Goal: Task Accomplishment & Management: Use online tool/utility

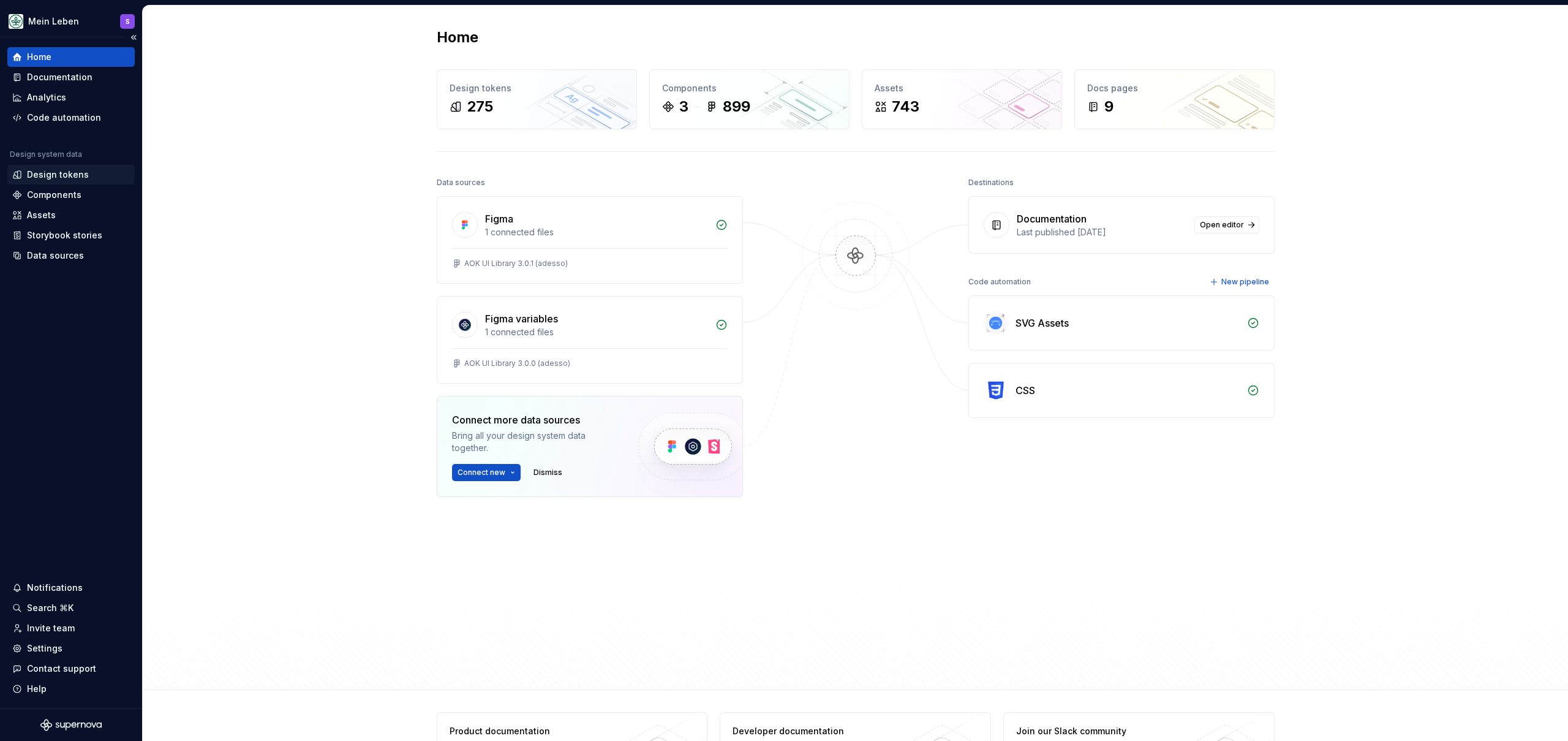
click at [83, 178] on div "Design tokens" at bounding box center [58, 174] width 62 height 12
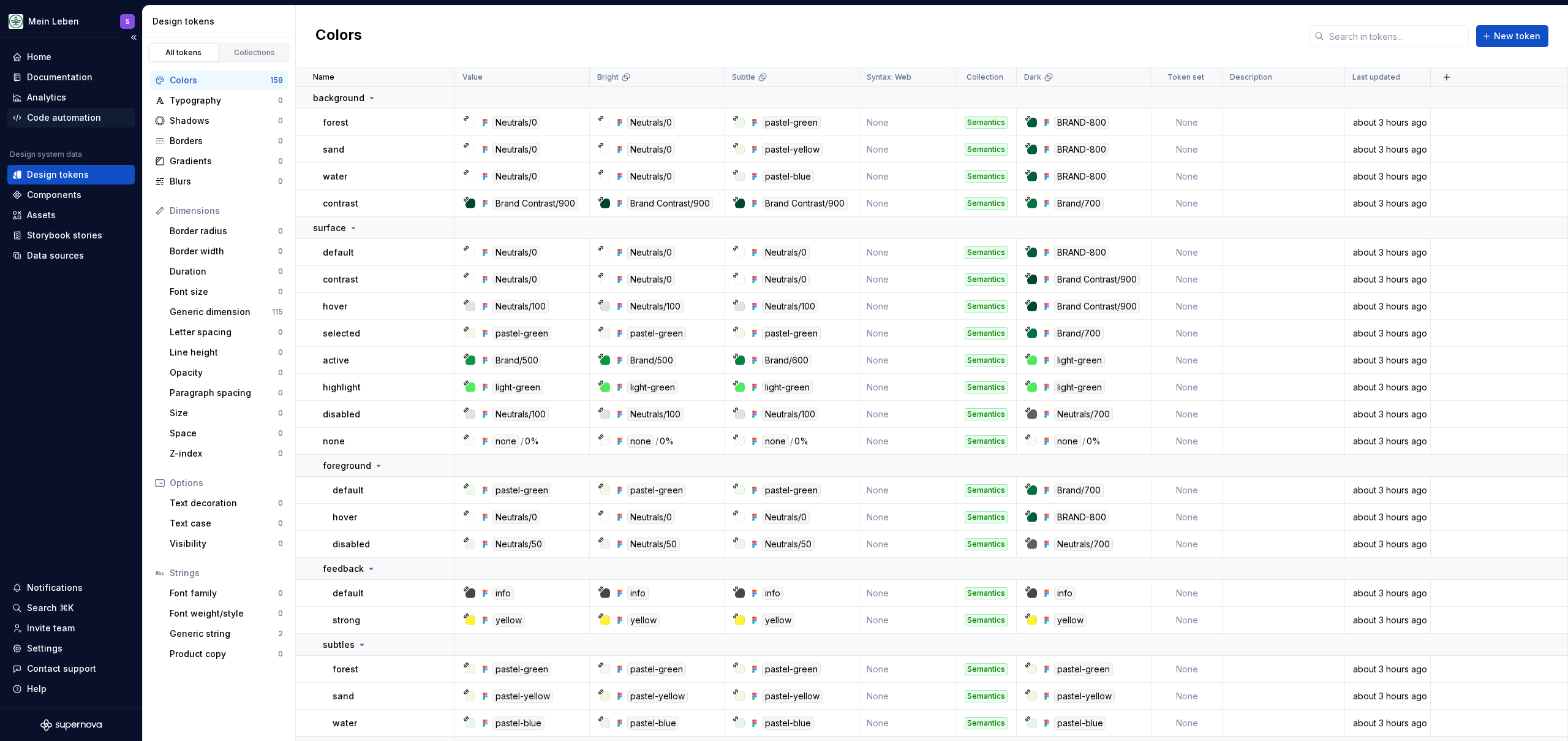
click at [53, 121] on div "Code automation" at bounding box center [64, 117] width 74 height 12
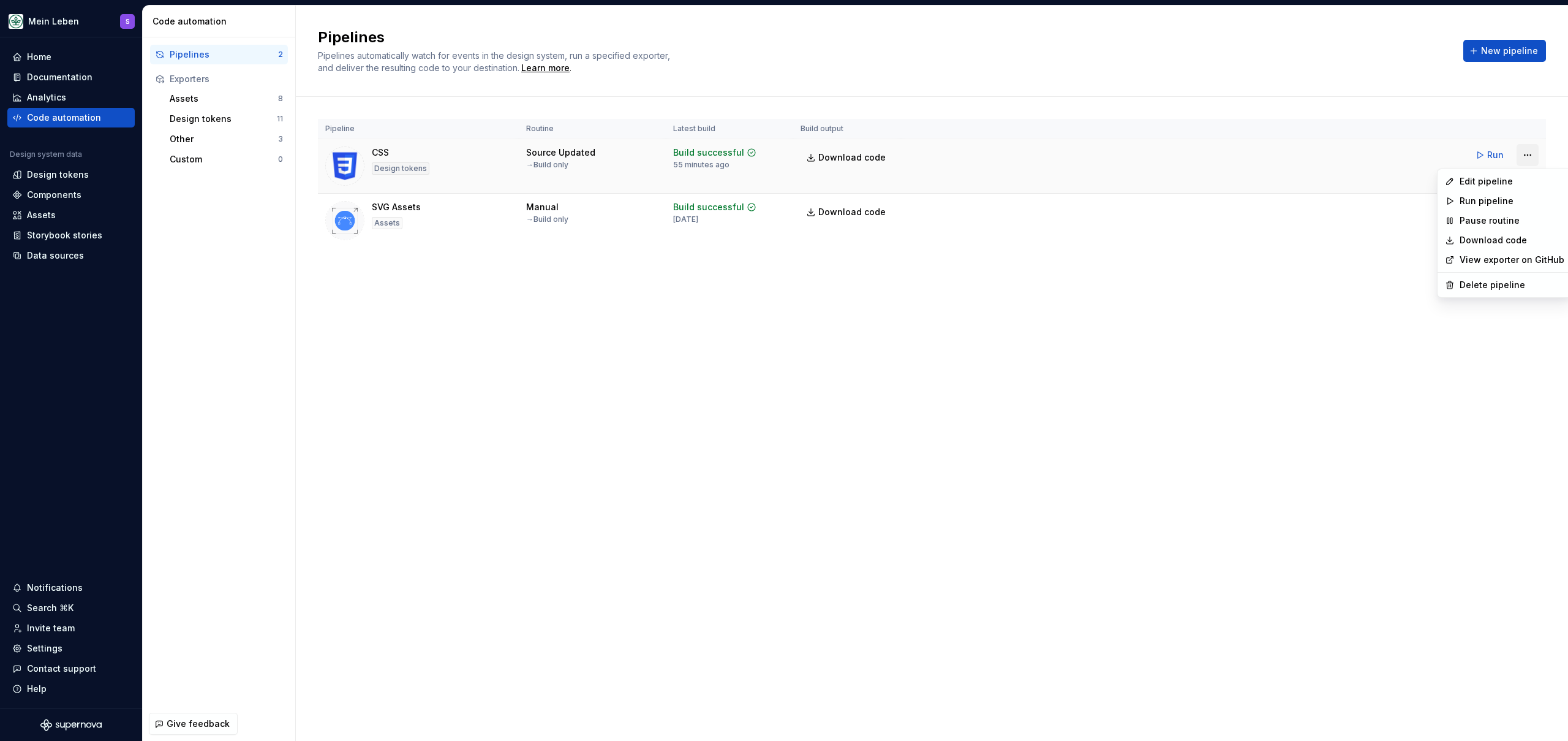
click at [1528, 153] on html "Mein Leben S Home Documentation Analytics Code automation Design system data De…" at bounding box center [784, 370] width 1568 height 741
click at [1514, 182] on div "Edit pipeline" at bounding box center [1512, 181] width 104 height 12
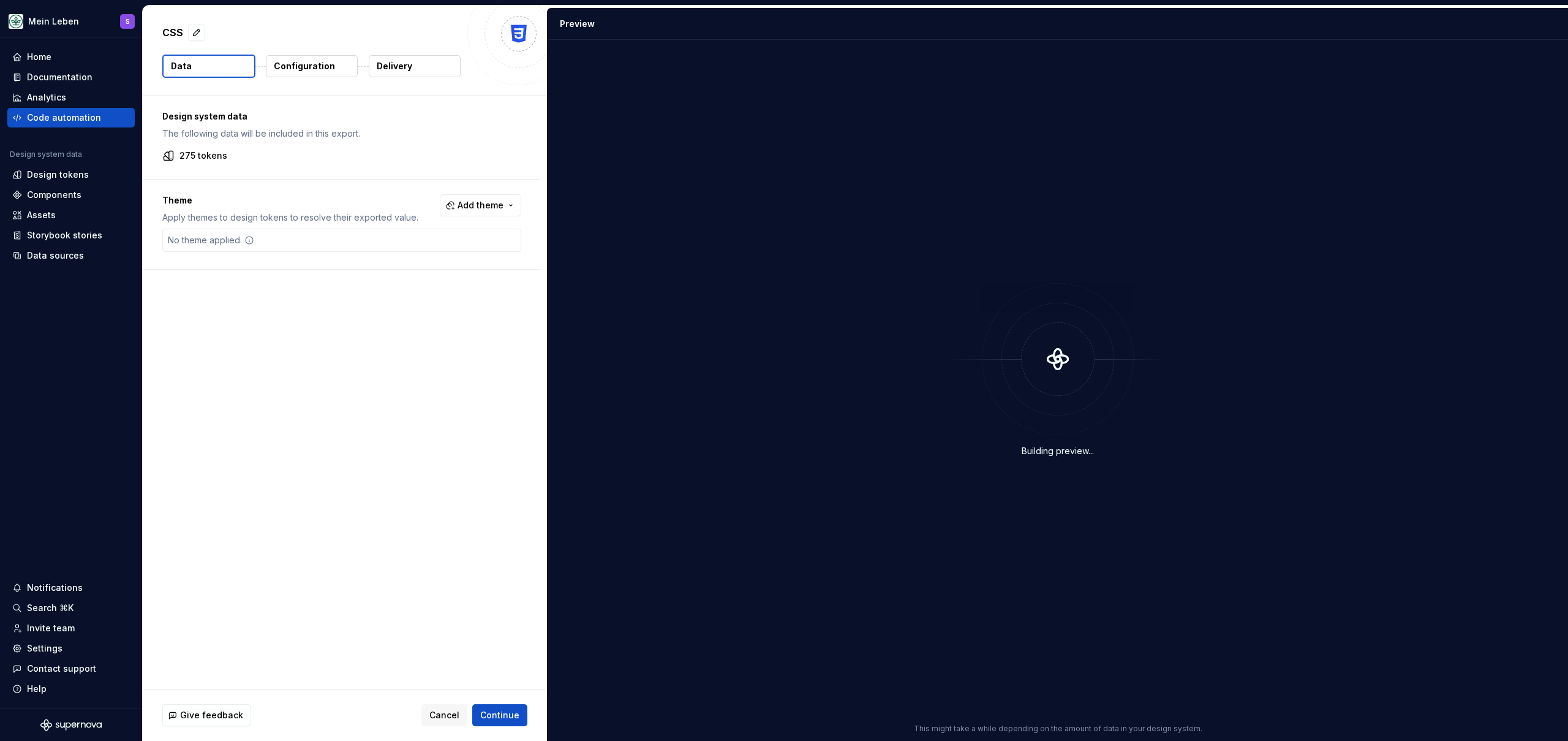
click at [292, 67] on p "Configuration" at bounding box center [304, 66] width 61 height 12
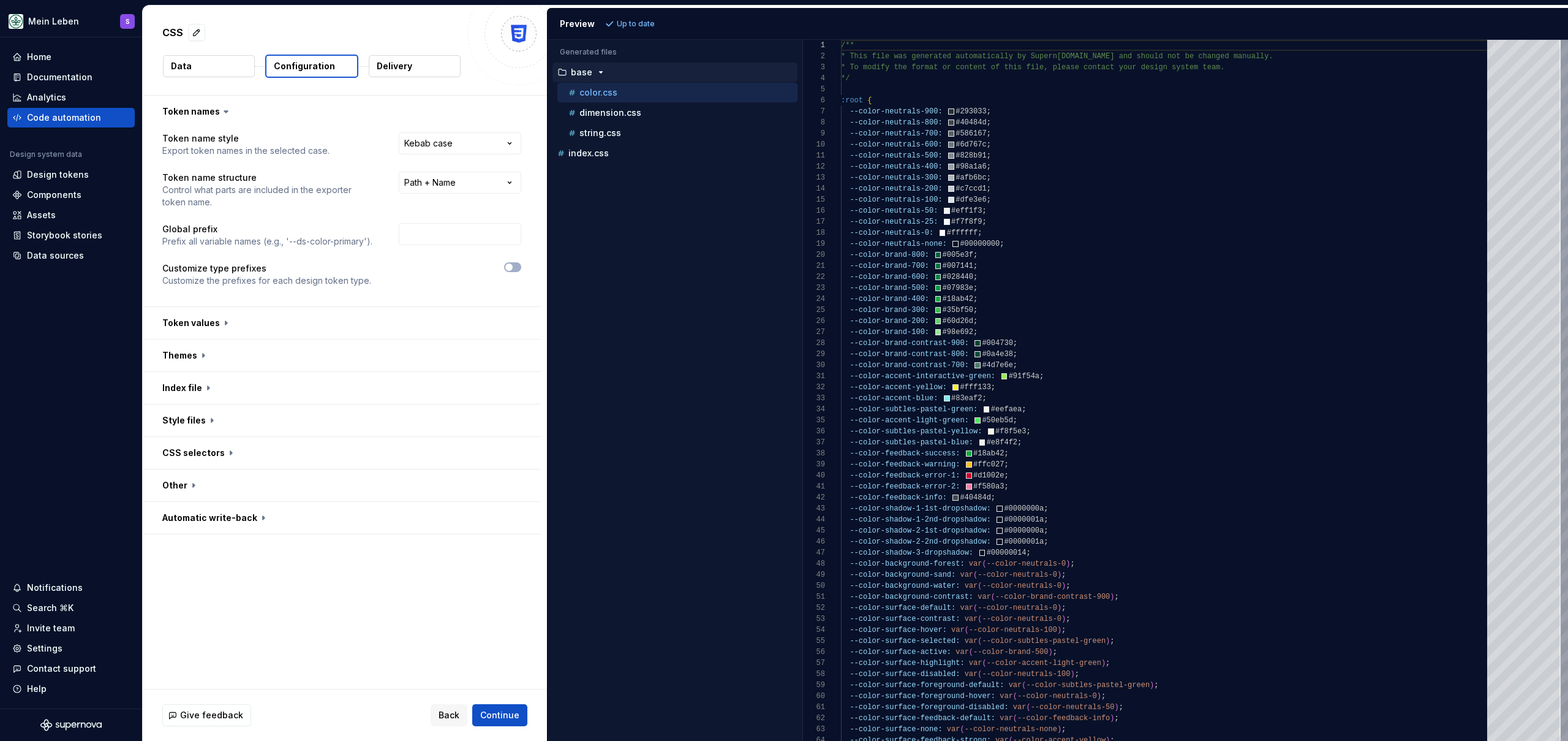
type textarea "**********"
drag, startPoint x: 856, startPoint y: 112, endPoint x: 1011, endPoint y: 123, distance: 155.4
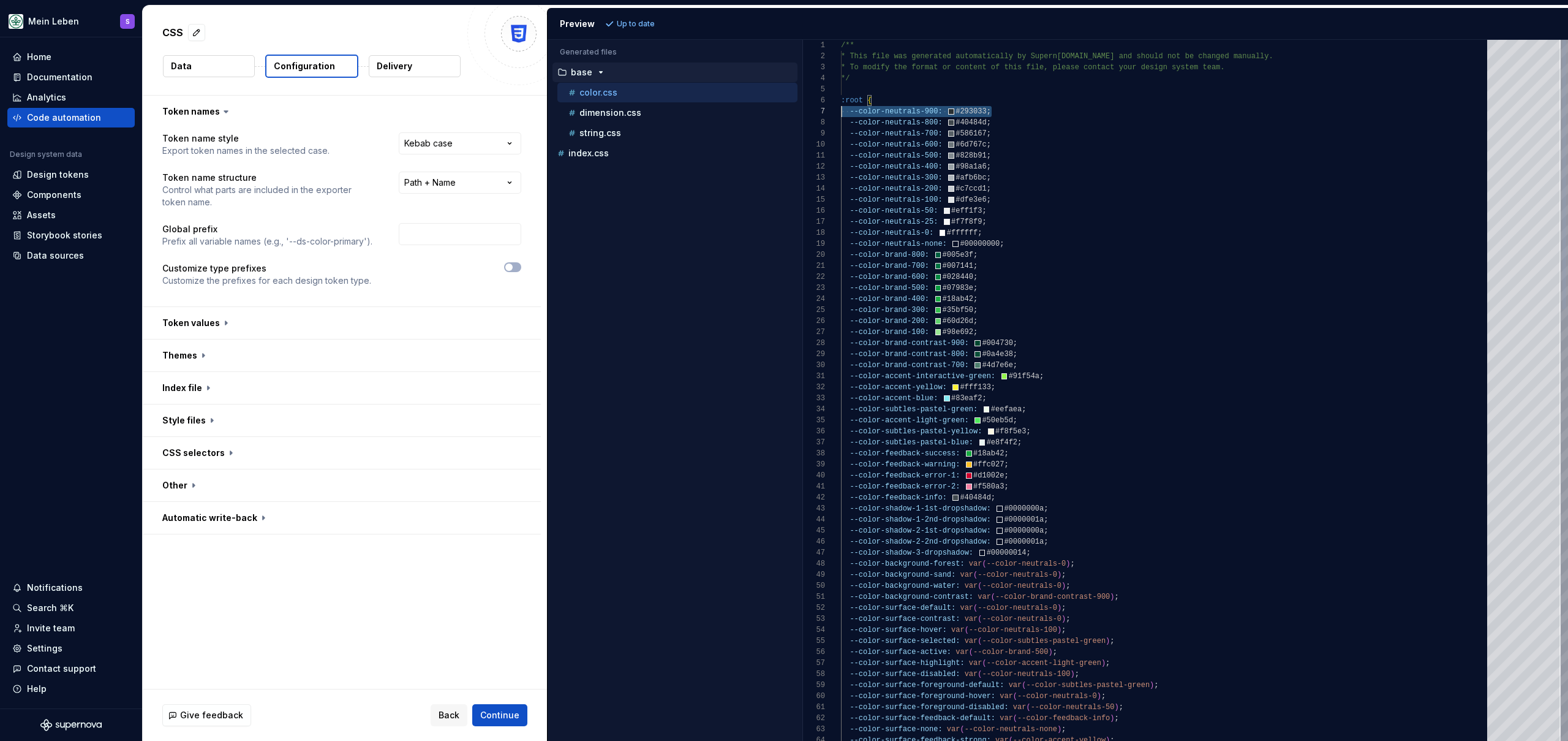
scroll to position [66, 0]
drag, startPoint x: 1009, startPoint y: 115, endPoint x: 821, endPoint y: 112, distance: 188.0
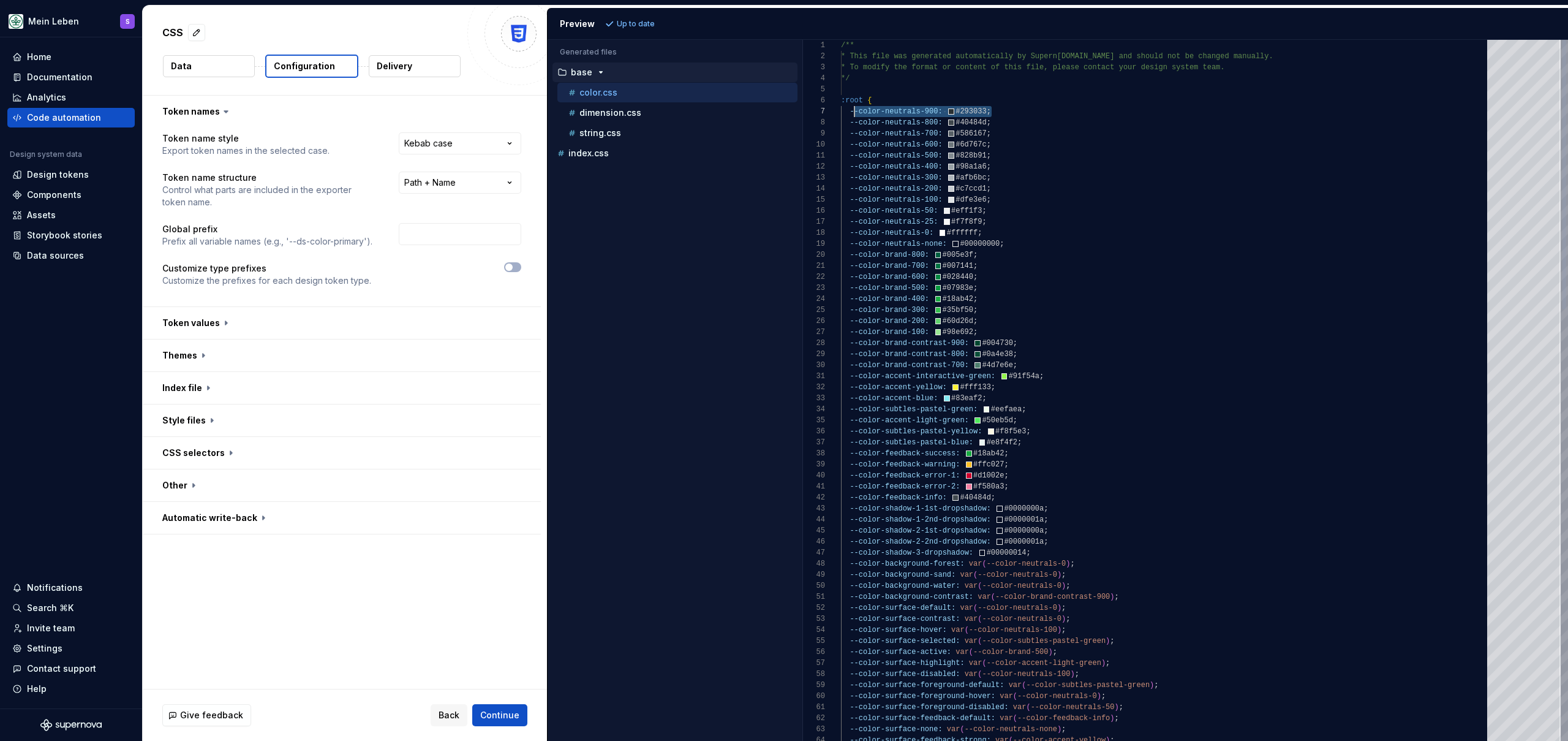
scroll to position [66, 8]
drag, startPoint x: 1031, startPoint y: 109, endPoint x: 849, endPoint y: 112, distance: 182.0
click at [58, 167] on div "Design tokens" at bounding box center [71, 174] width 127 height 20
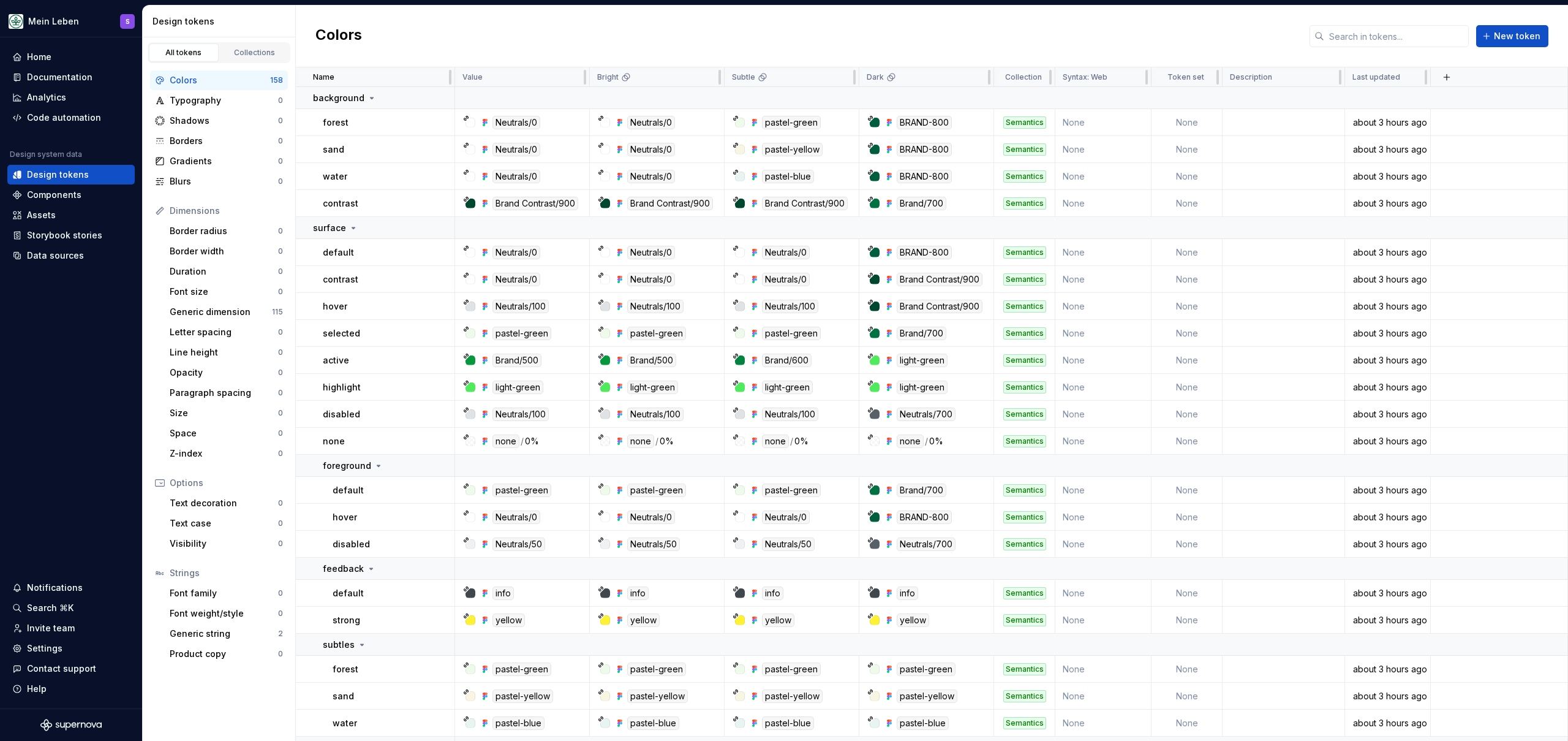
click at [1140, 79] on html "Mein Leben S Home Documentation Analytics Code automation Design system data De…" at bounding box center [784, 370] width 1568 height 741
click at [1124, 42] on html "Mein Leben S Home Documentation Analytics Code automation Design system data De…" at bounding box center [784, 370] width 1568 height 741
click at [1131, 78] on html "Mein Leben S Home Documentation Analytics Code automation Design system data De…" at bounding box center [784, 370] width 1568 height 741
click at [1151, 30] on html "Mein Leben S Home Documentation Analytics Code automation Design system data De…" at bounding box center [784, 370] width 1568 height 741
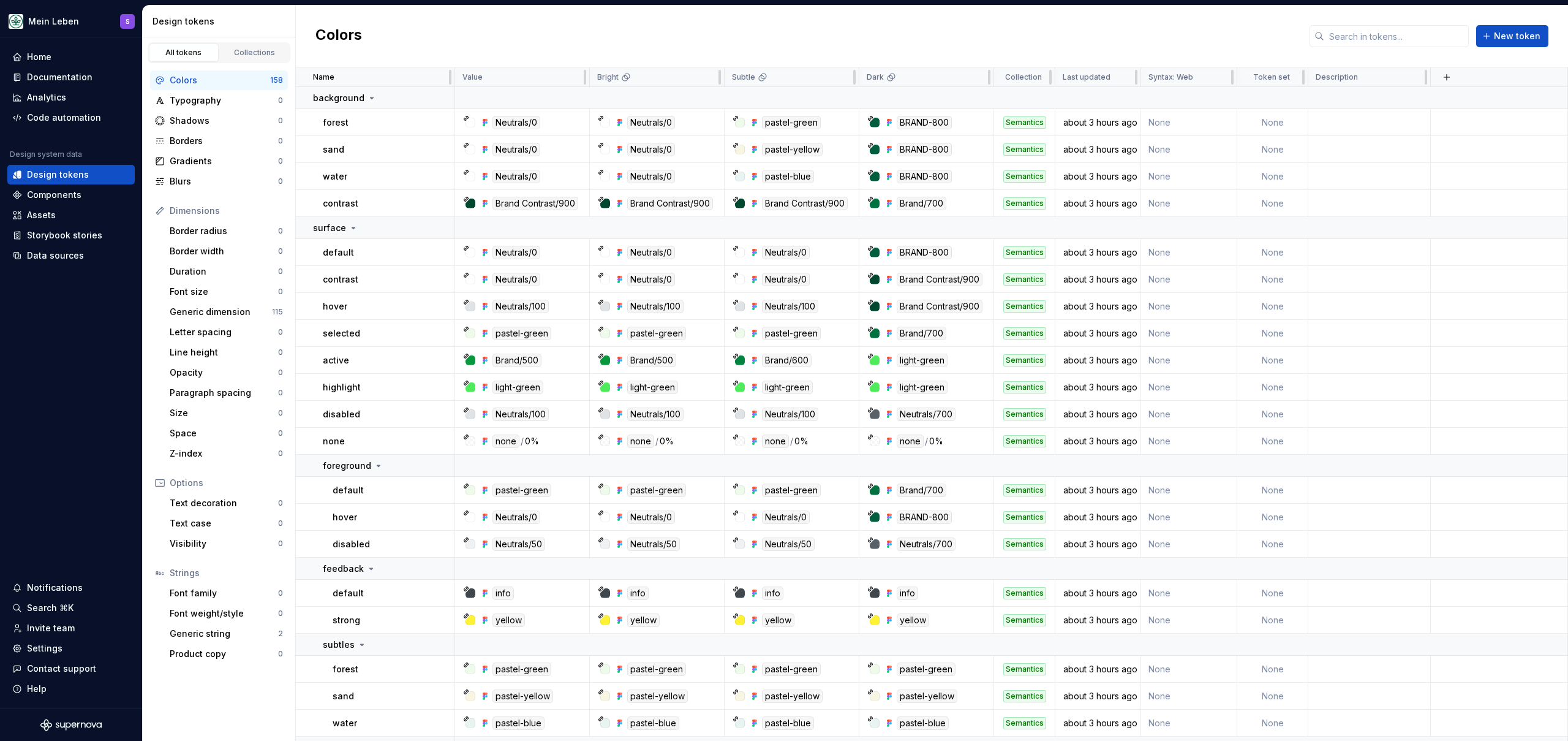
click at [1147, 35] on div "Colors New token" at bounding box center [932, 37] width 1272 height 62
click at [1177, 35] on div "Colors New token" at bounding box center [932, 37] width 1272 height 62
click at [81, 109] on div "Code automation" at bounding box center [71, 118] width 127 height 20
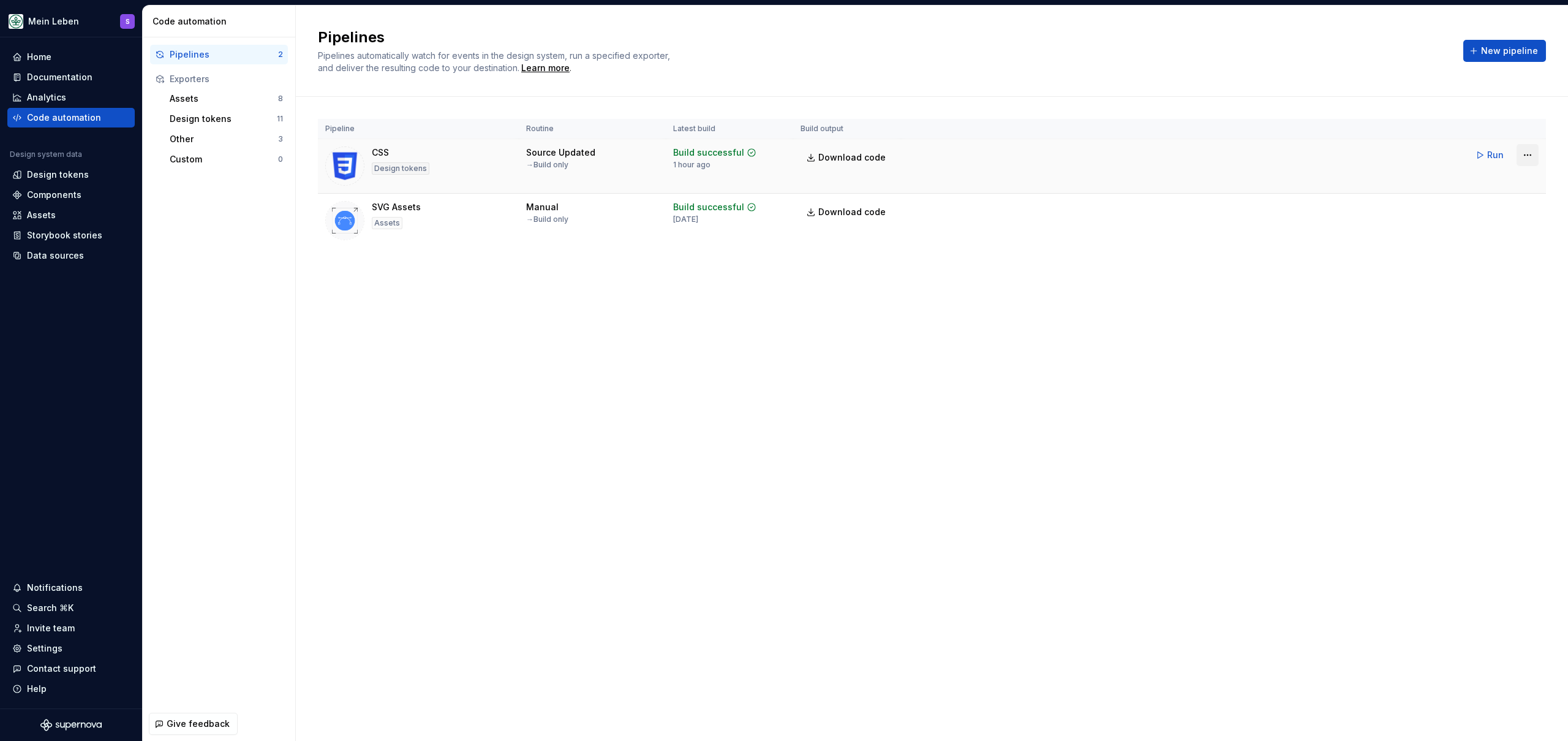
click at [1532, 158] on html "Mein Leben S Home Documentation Analytics Code automation Design system data De…" at bounding box center [784, 370] width 1568 height 741
drag, startPoint x: 1504, startPoint y: 183, endPoint x: 1436, endPoint y: 186, distance: 68.1
click at [1504, 183] on div "Edit pipeline" at bounding box center [1512, 181] width 104 height 12
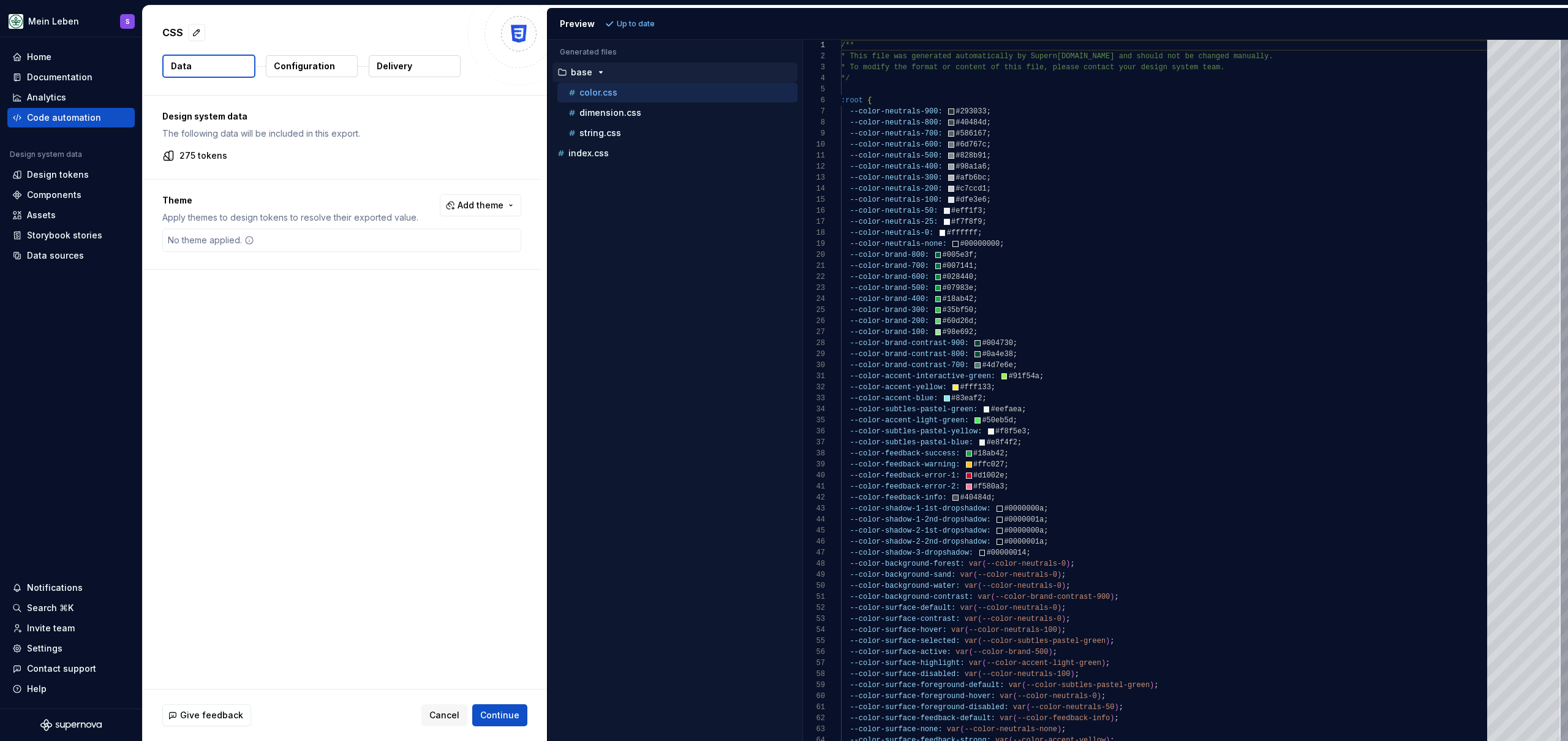
click at [306, 63] on p "Configuration" at bounding box center [304, 66] width 61 height 12
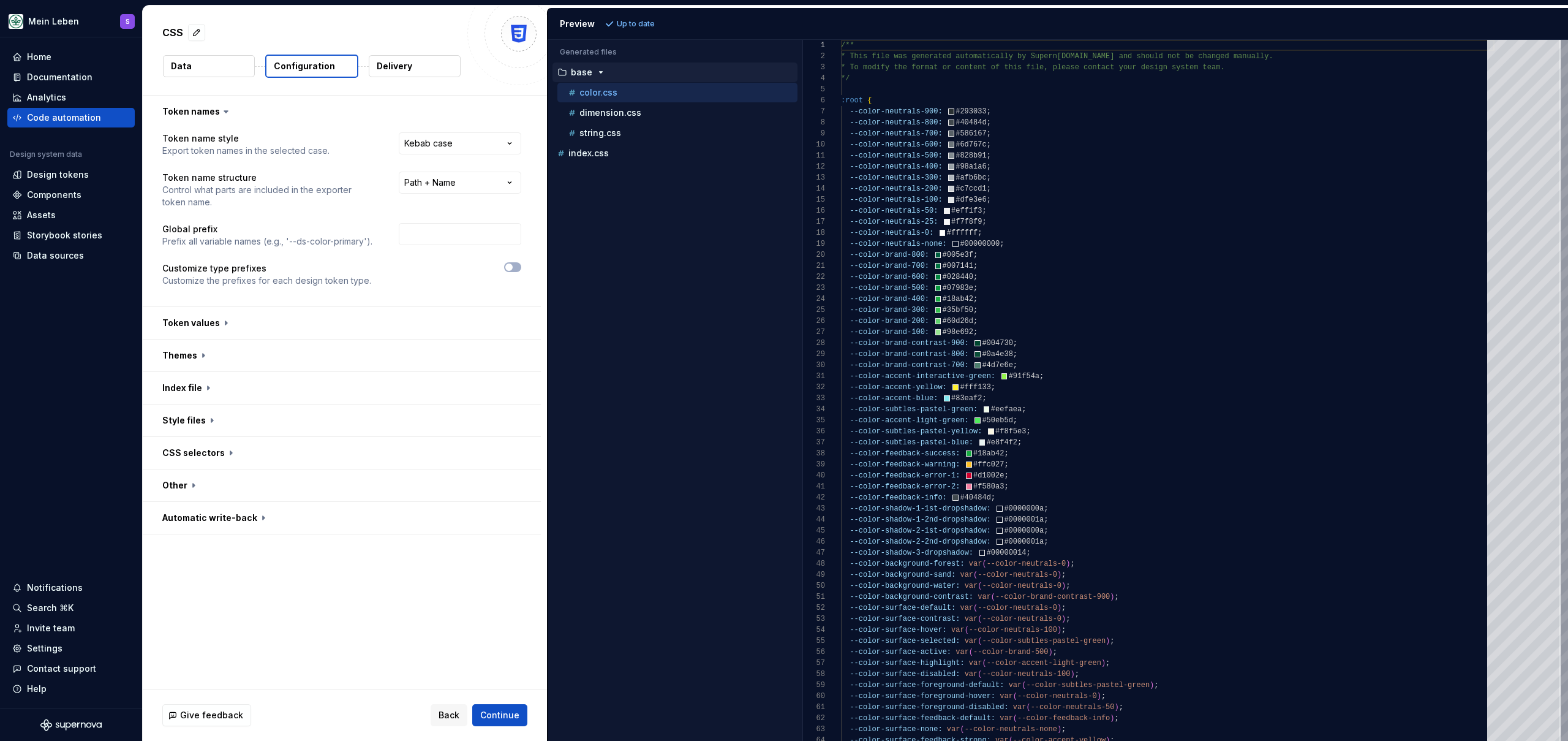
click at [325, 23] on div "CSS" at bounding box center [311, 32] width 299 height 22
click at [44, 115] on div "Code automation" at bounding box center [64, 117] width 74 height 12
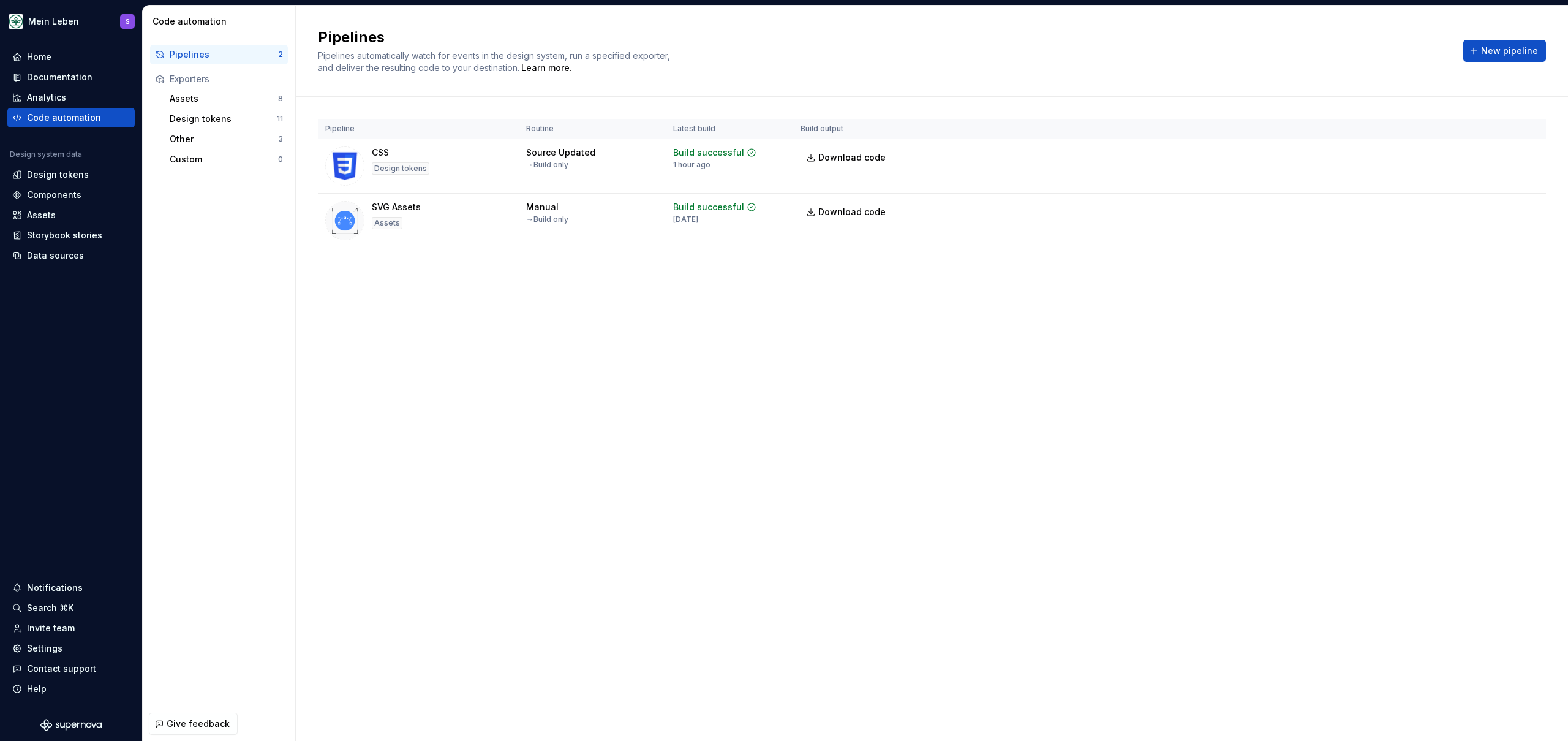
click at [544, 331] on div "Pipelines Pipelines automatically watch for events in the design system, run a …" at bounding box center [932, 373] width 1272 height 735
click at [58, 183] on div "Design tokens" at bounding box center [71, 174] width 127 height 20
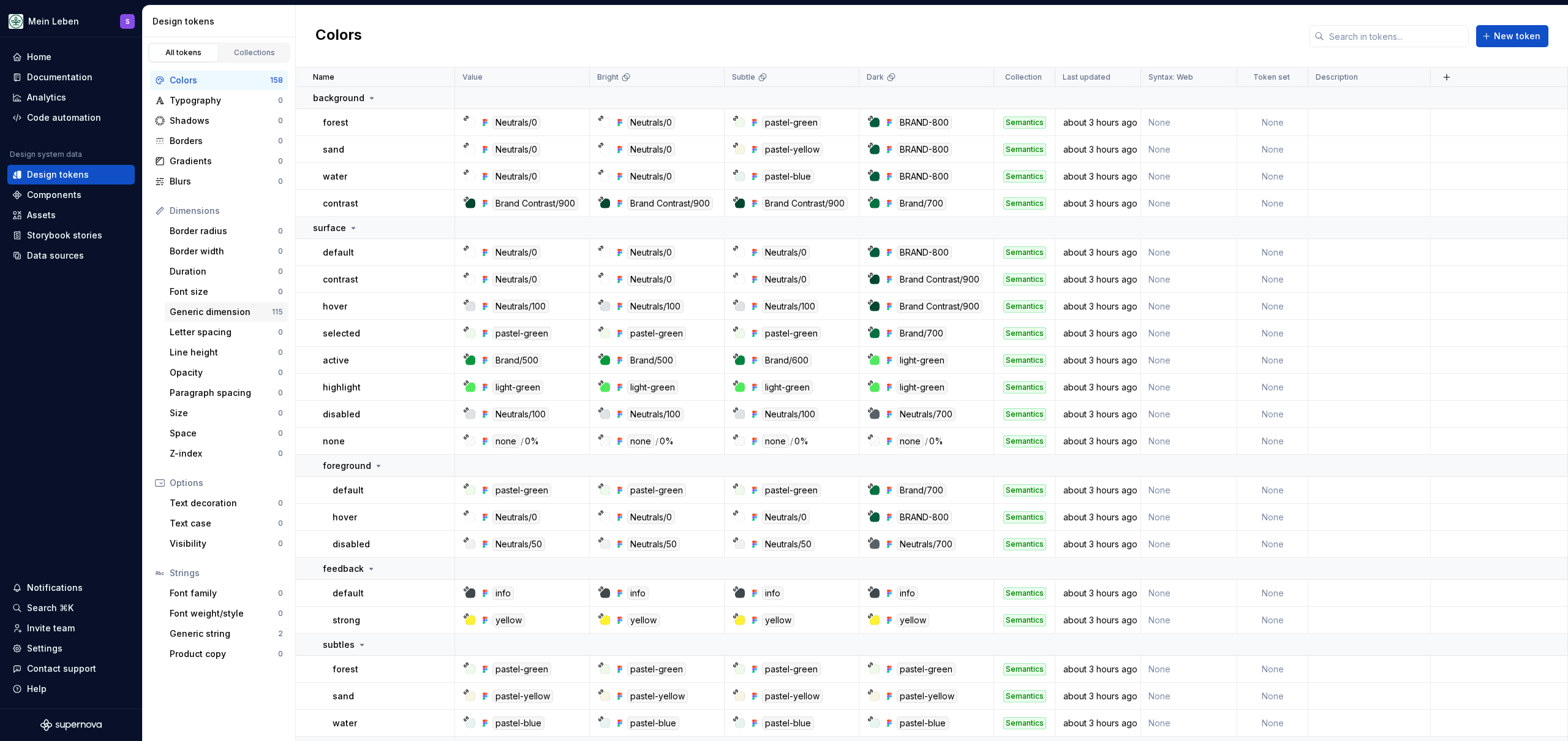
click at [215, 308] on div "Generic dimension" at bounding box center [220, 312] width 102 height 12
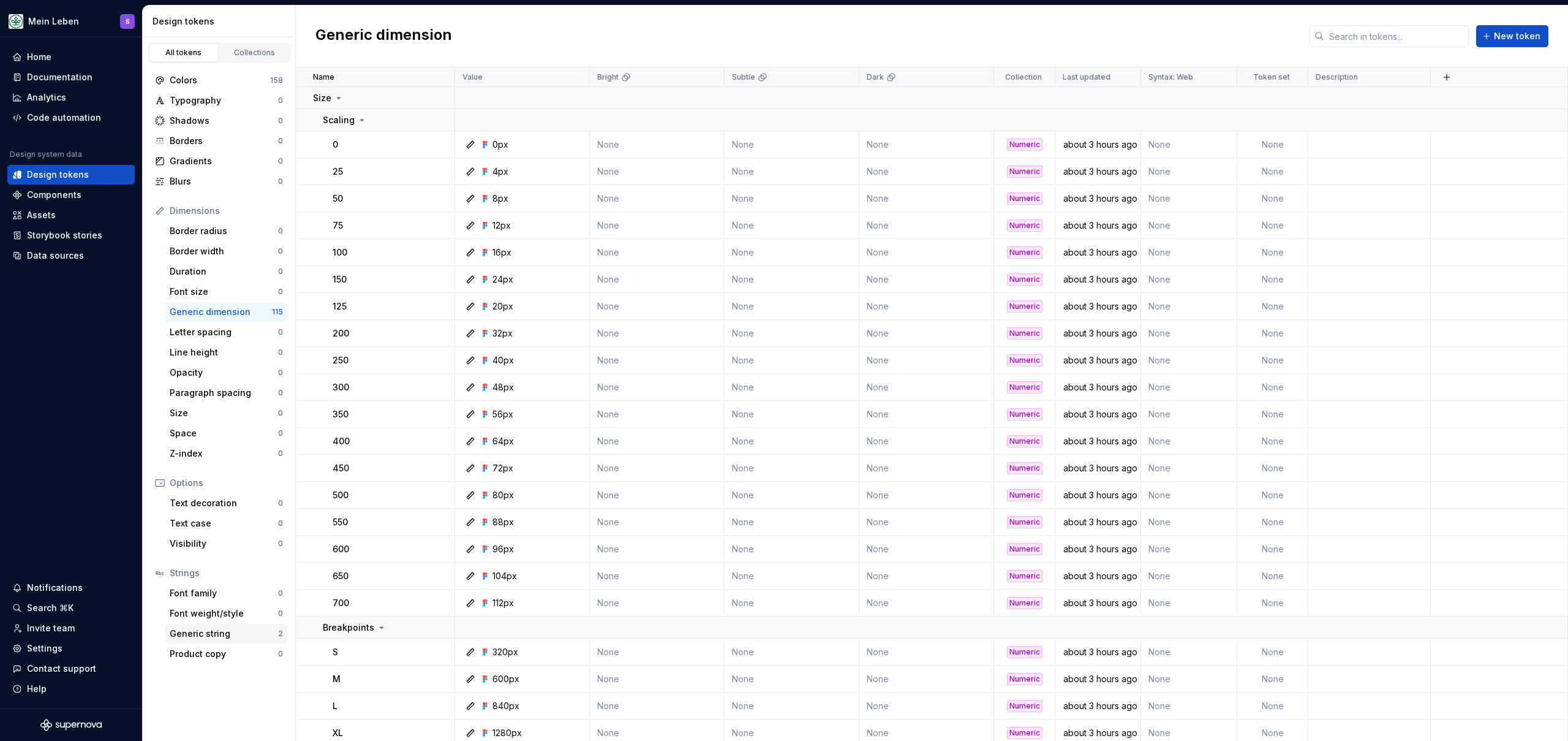
click at [204, 634] on div "Generic string" at bounding box center [224, 633] width 109 height 12
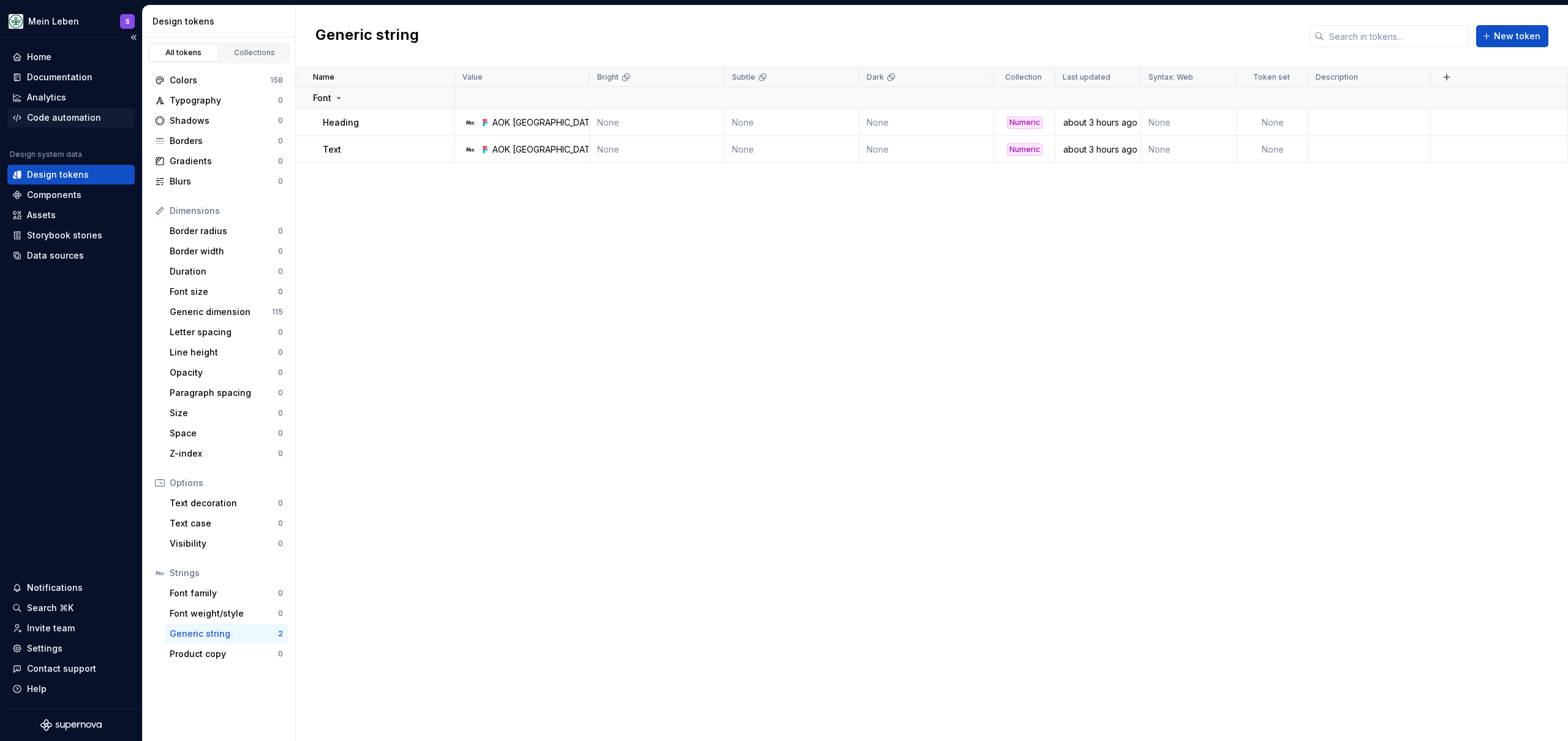
click at [61, 119] on div "Code automation" at bounding box center [64, 117] width 74 height 12
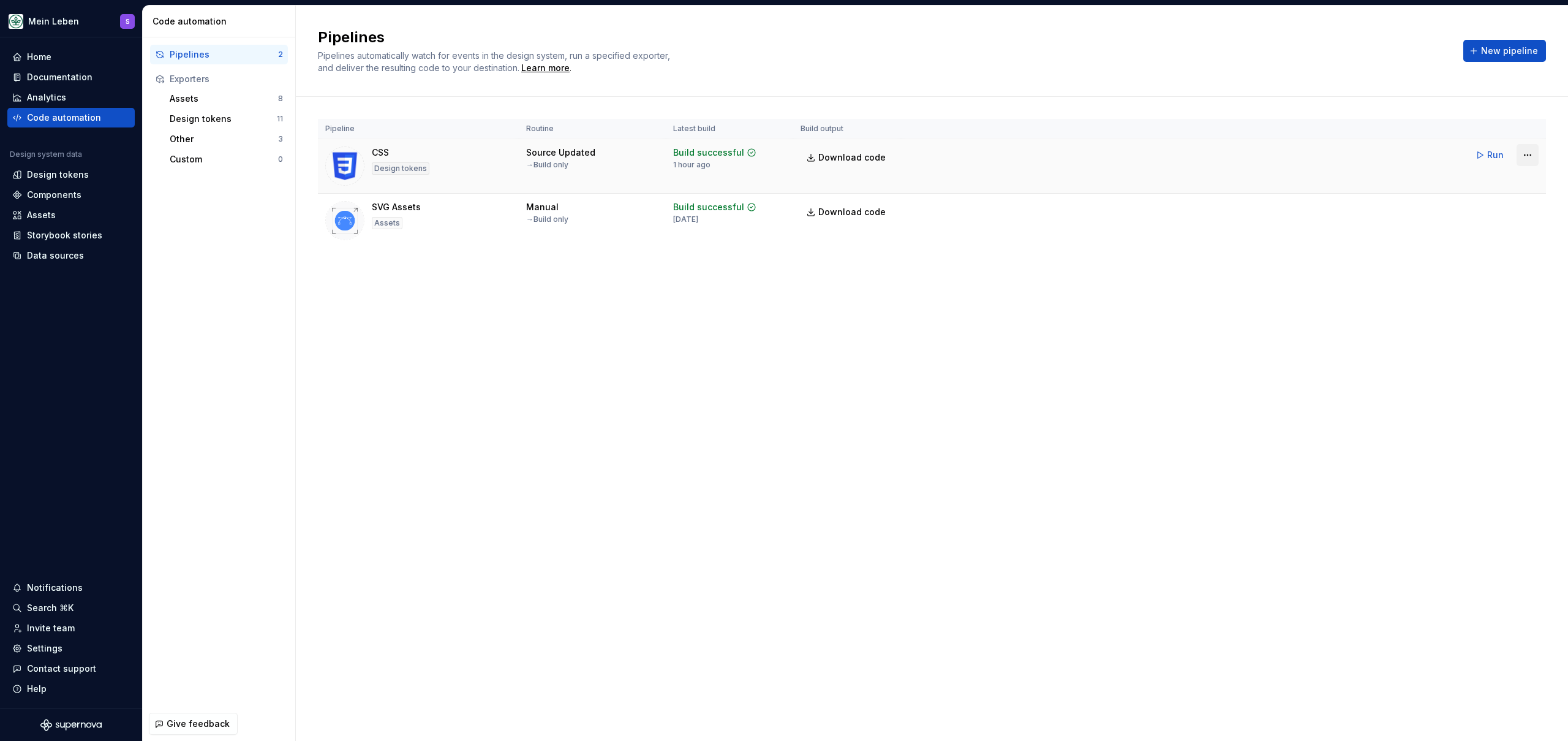
click at [1524, 155] on html "Mein Leben S Home Documentation Analytics Code automation Design system data De…" at bounding box center [784, 370] width 1568 height 741
click at [1487, 179] on div "Edit pipeline" at bounding box center [1512, 181] width 104 height 12
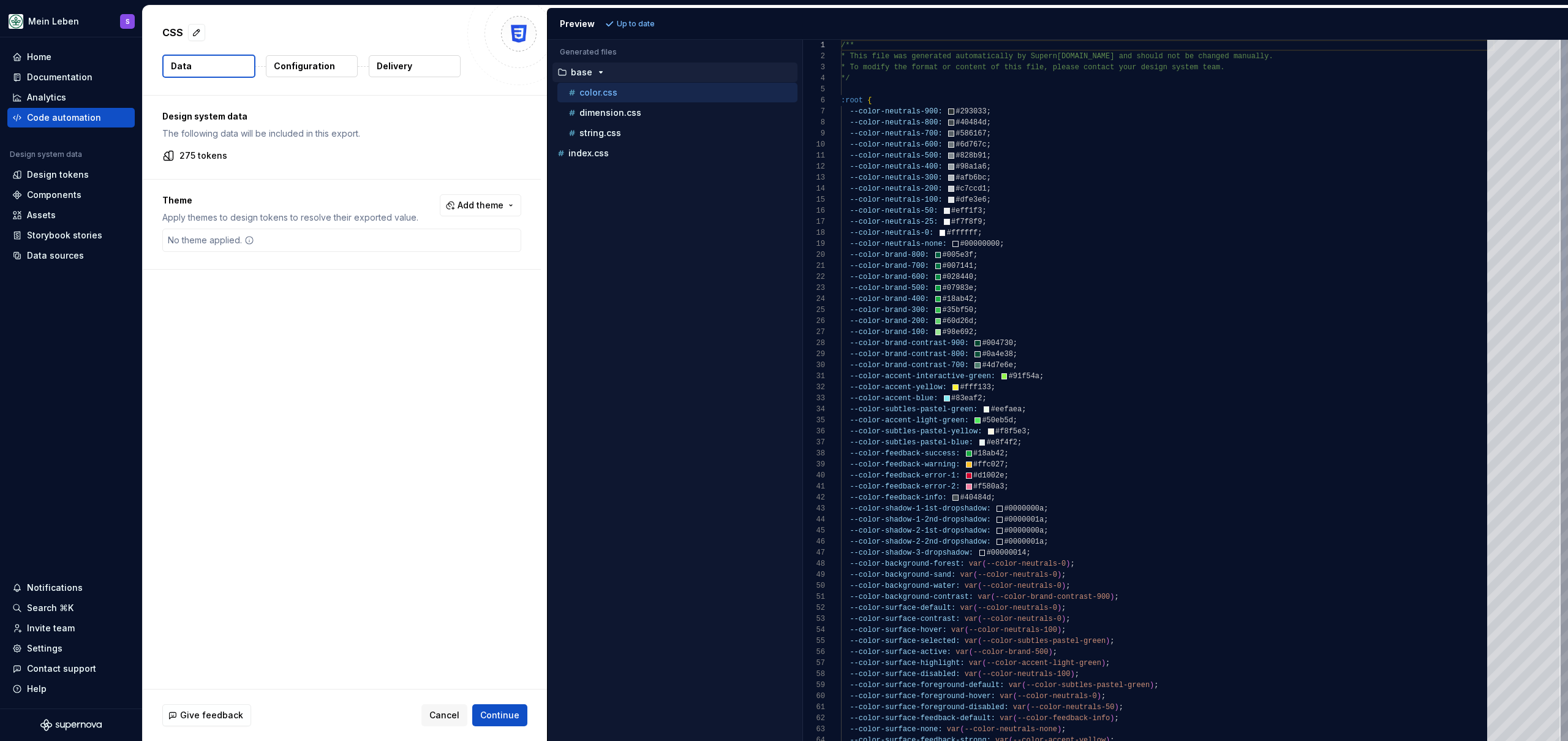
click at [304, 70] on p "Configuration" at bounding box center [304, 66] width 61 height 12
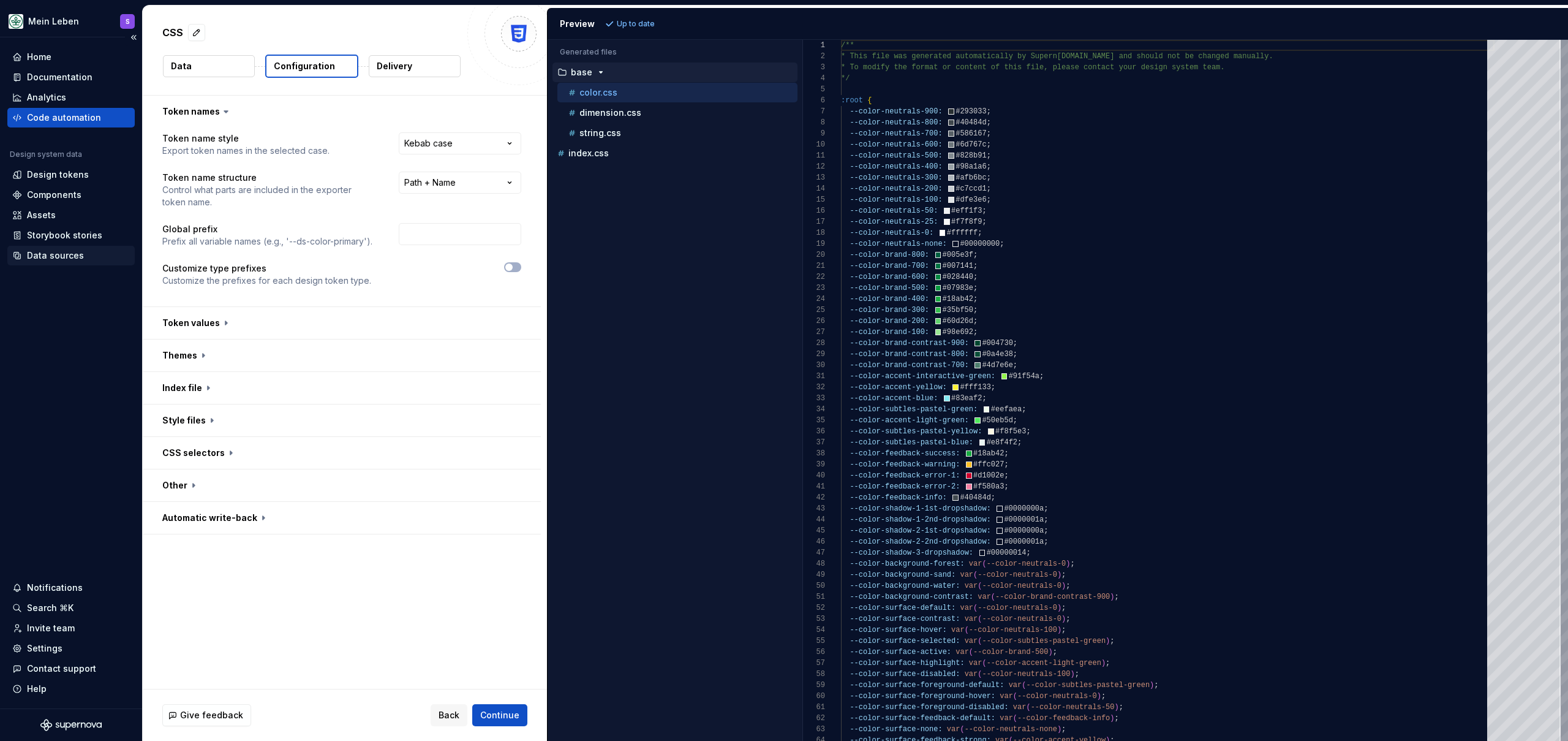
click at [90, 257] on div "Data sources" at bounding box center [71, 255] width 118 height 12
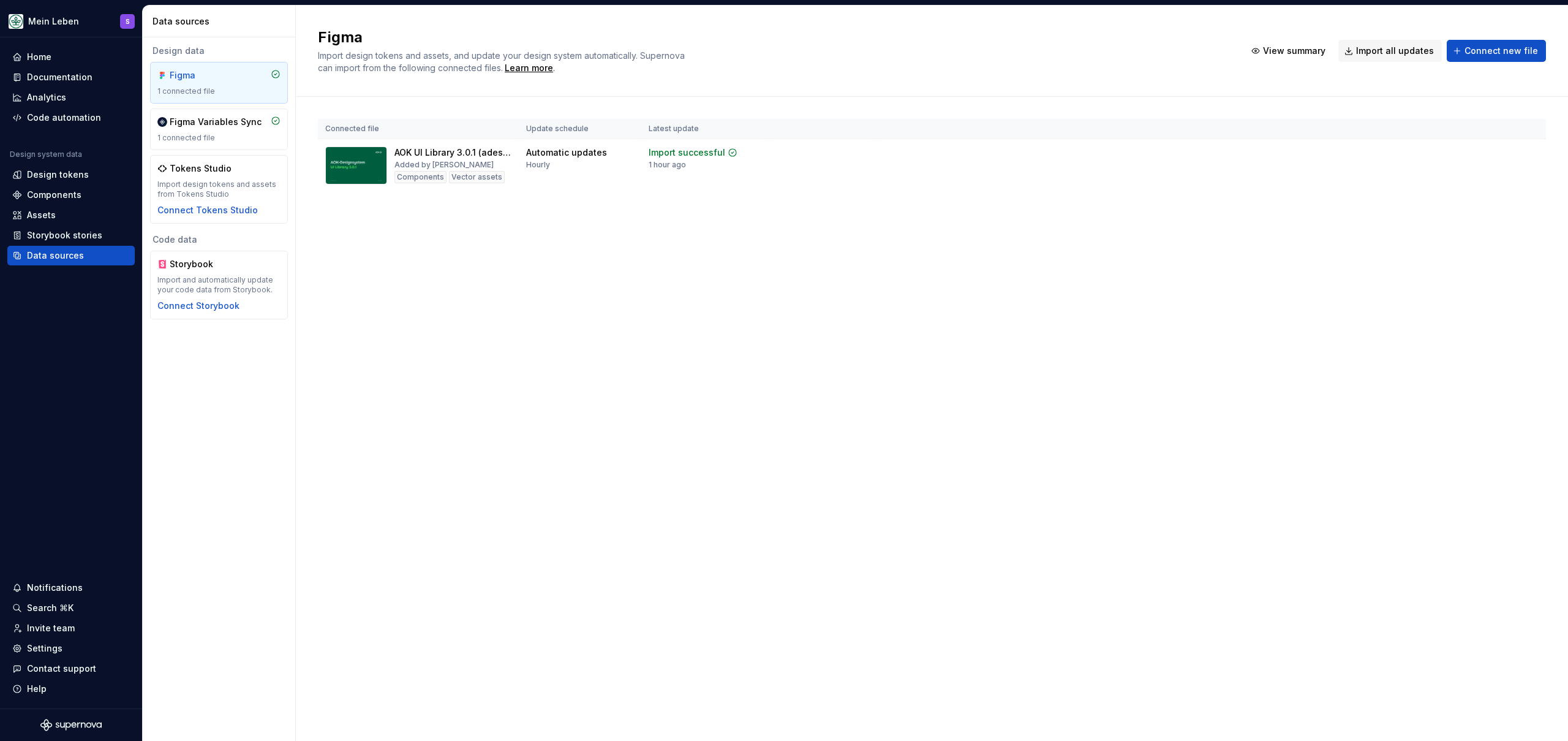
click at [476, 285] on div "Figma Import design tokens and assets, and update your design system automatica…" at bounding box center [932, 373] width 1272 height 735
click at [81, 79] on div "Documentation" at bounding box center [59, 77] width 66 height 12
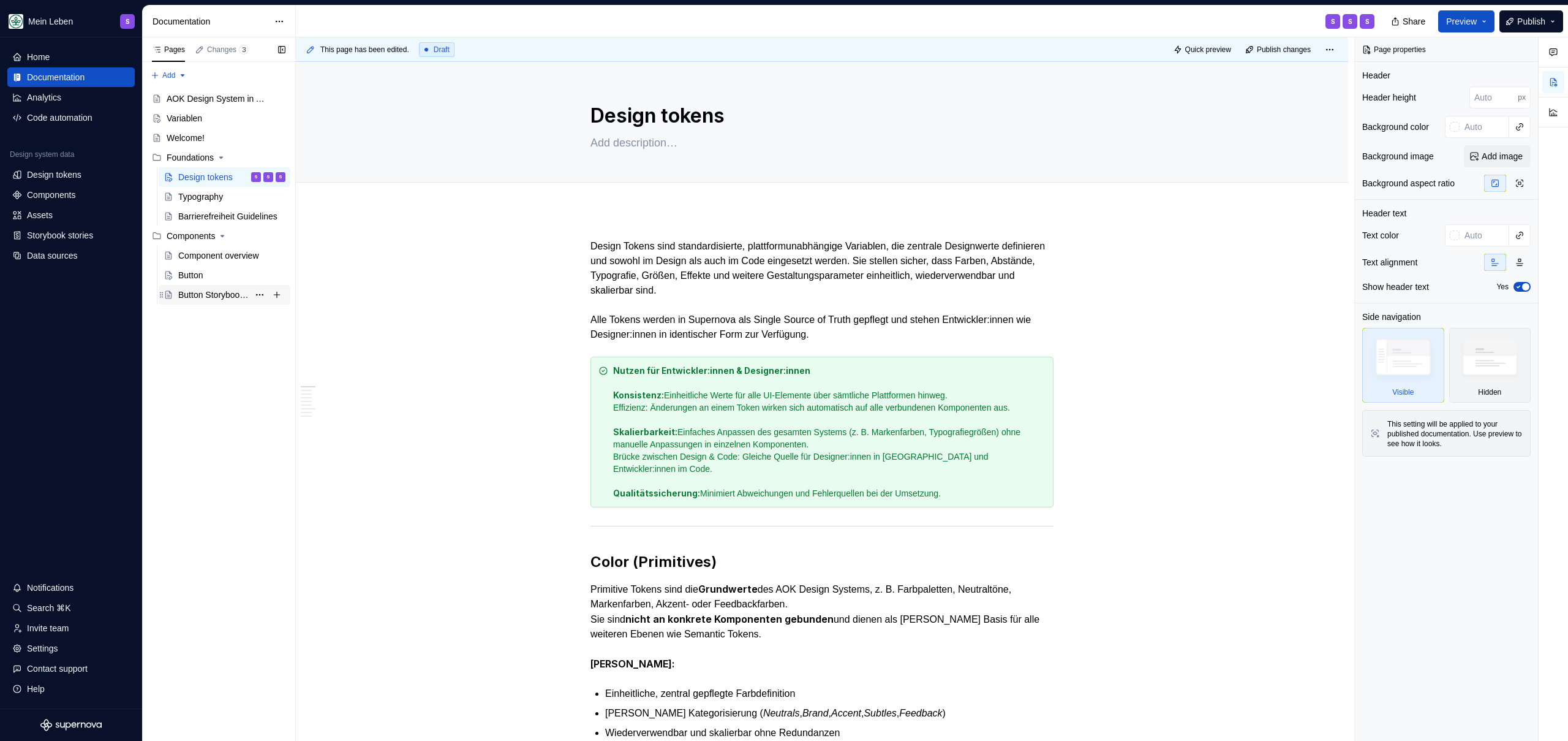
click at [201, 302] on div "Button Storybook - Durchstich!" at bounding box center [232, 295] width 107 height 17
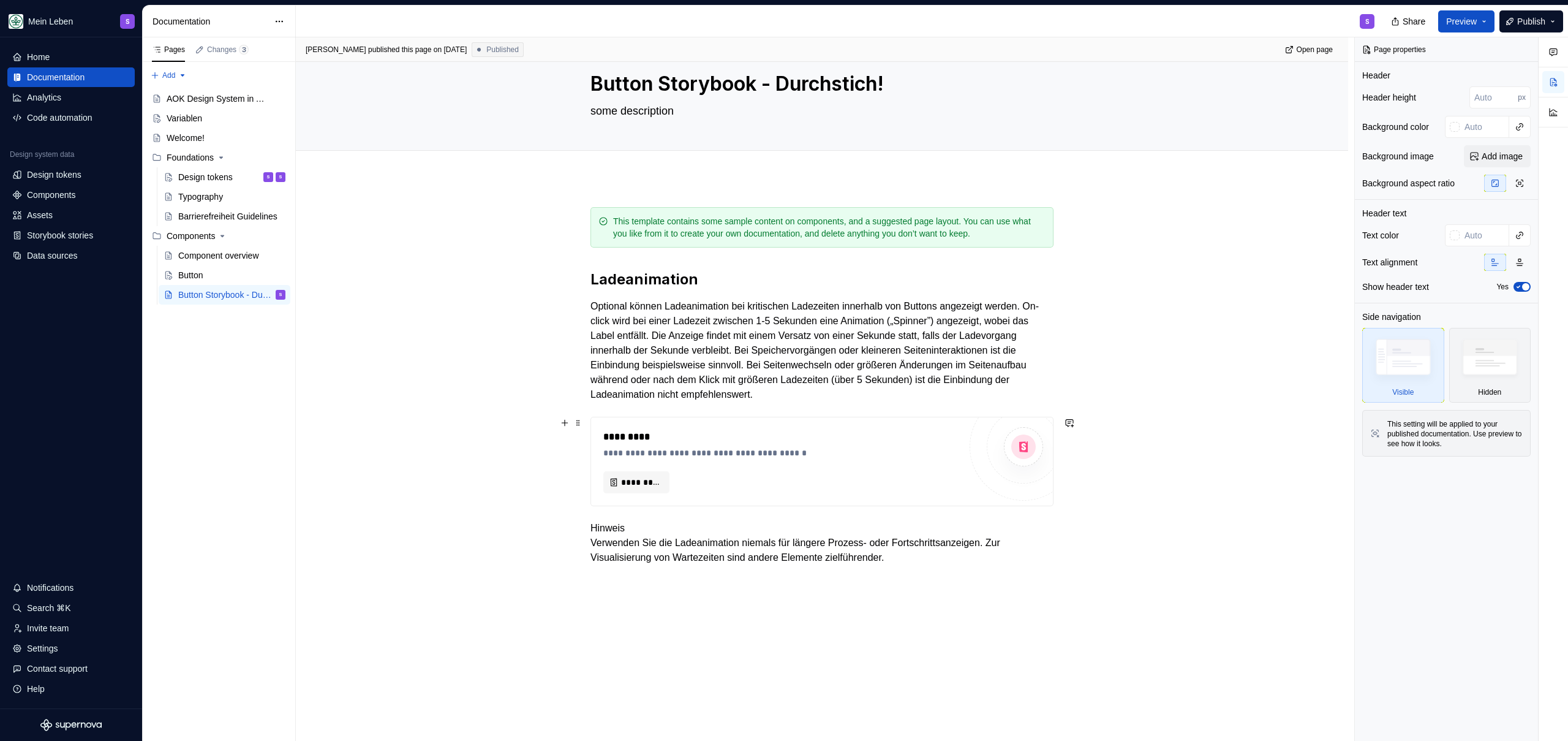
scroll to position [93, 0]
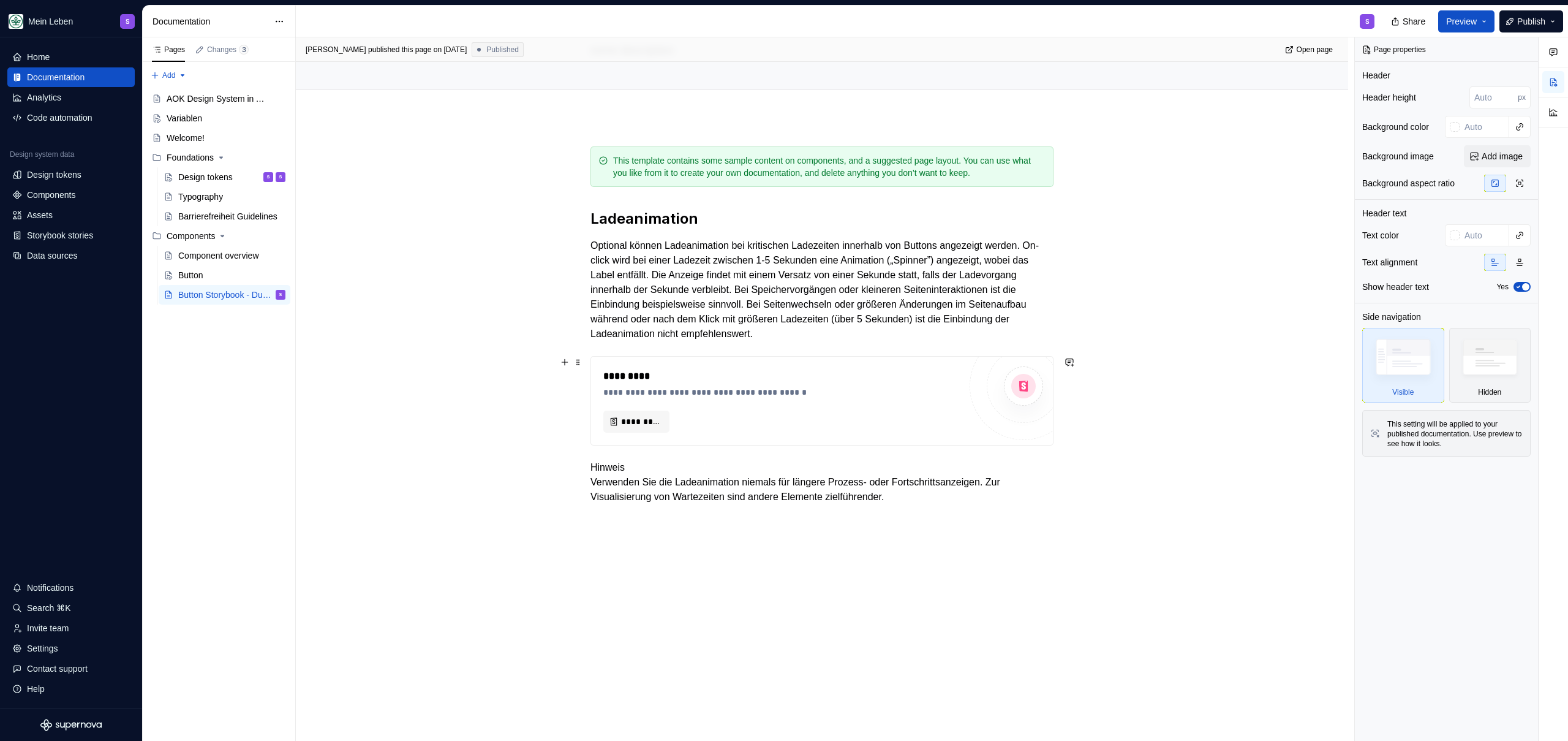
click at [515, 369] on div "**********" at bounding box center [822, 429] width 1053 height 624
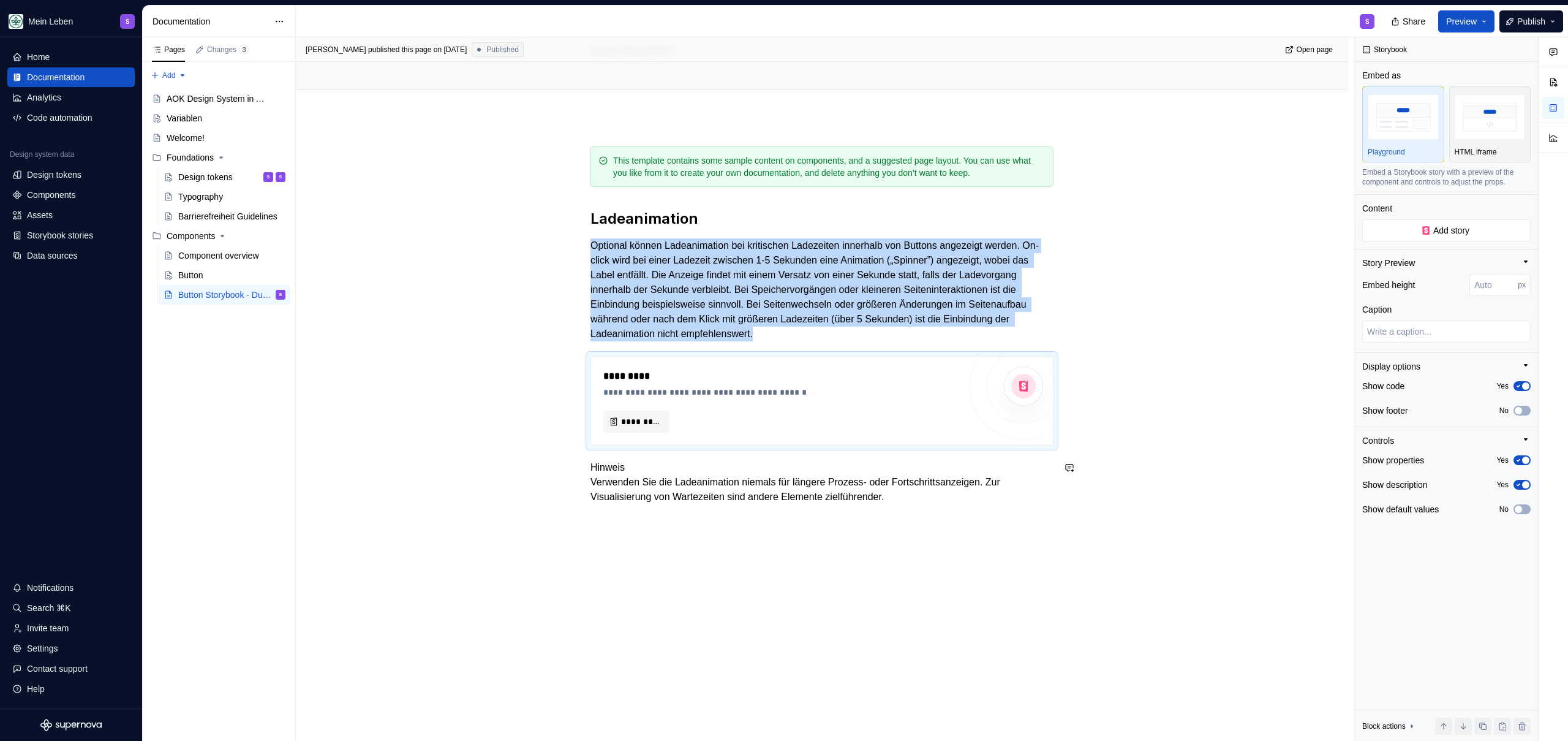
click at [546, 574] on div "**********" at bounding box center [822, 429] width 1053 height 624
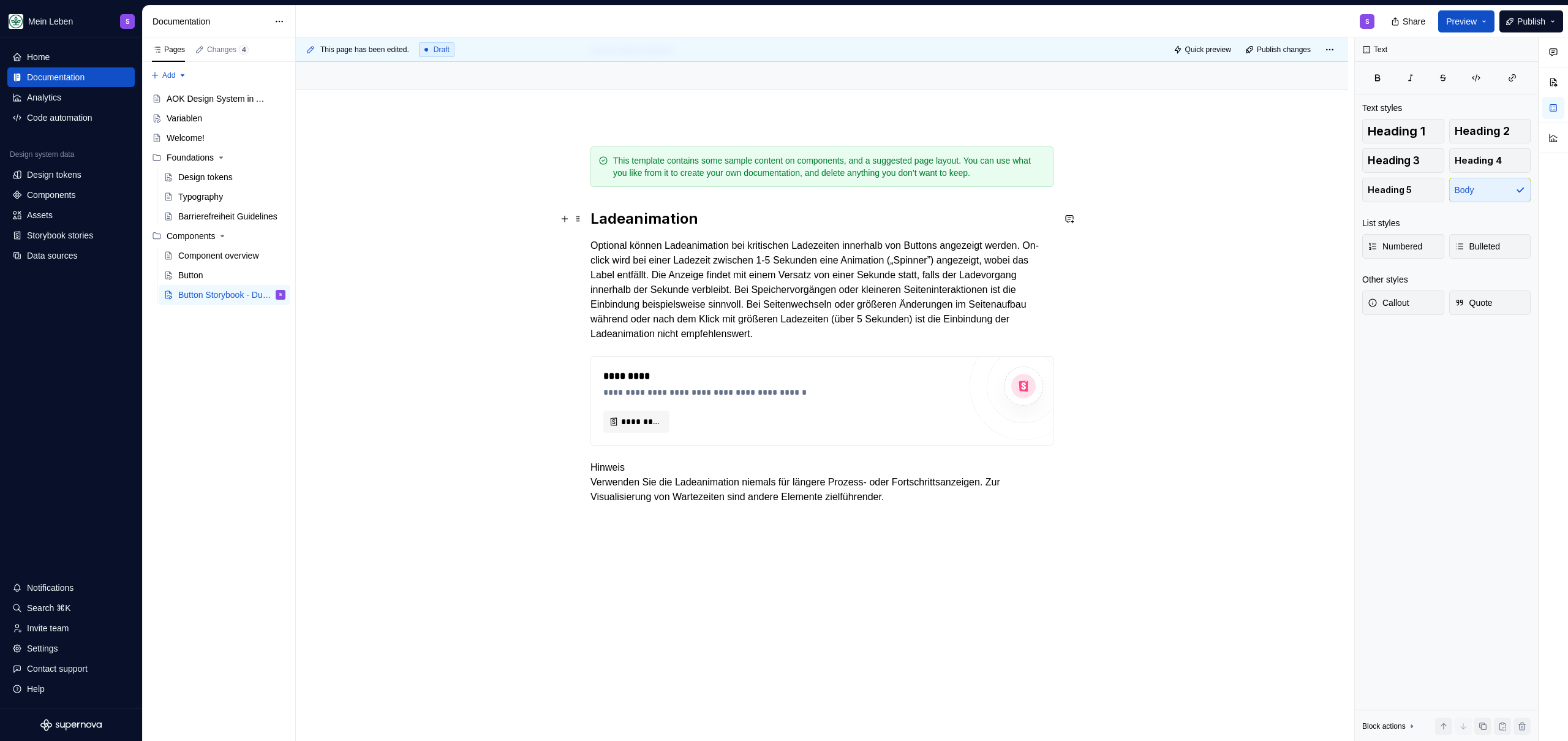
click at [497, 225] on div "**********" at bounding box center [822, 440] width 1053 height 646
click at [459, 243] on div "**********" at bounding box center [822, 440] width 1053 height 646
type textarea "*"
